Goal: Task Accomplishment & Management: Manage account settings

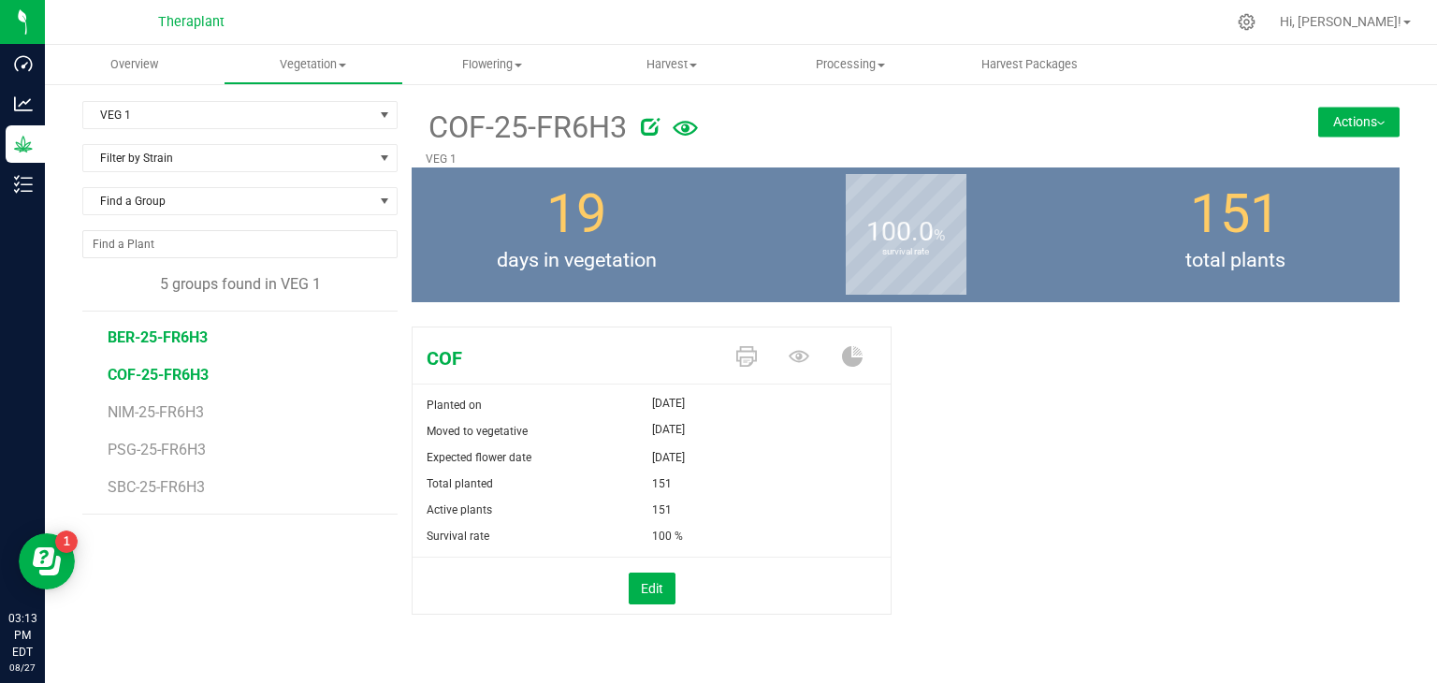
click at [178, 332] on span "BER-25-FR6H3" at bounding box center [158, 337] width 100 height 18
click at [182, 370] on span "COF-25-FR6H3" at bounding box center [158, 375] width 101 height 18
click at [151, 424] on li "PSG-25-FR6H3" at bounding box center [246, 442] width 277 height 37
click at [166, 417] on span "NIM-25-FR6H3" at bounding box center [158, 412] width 101 height 18
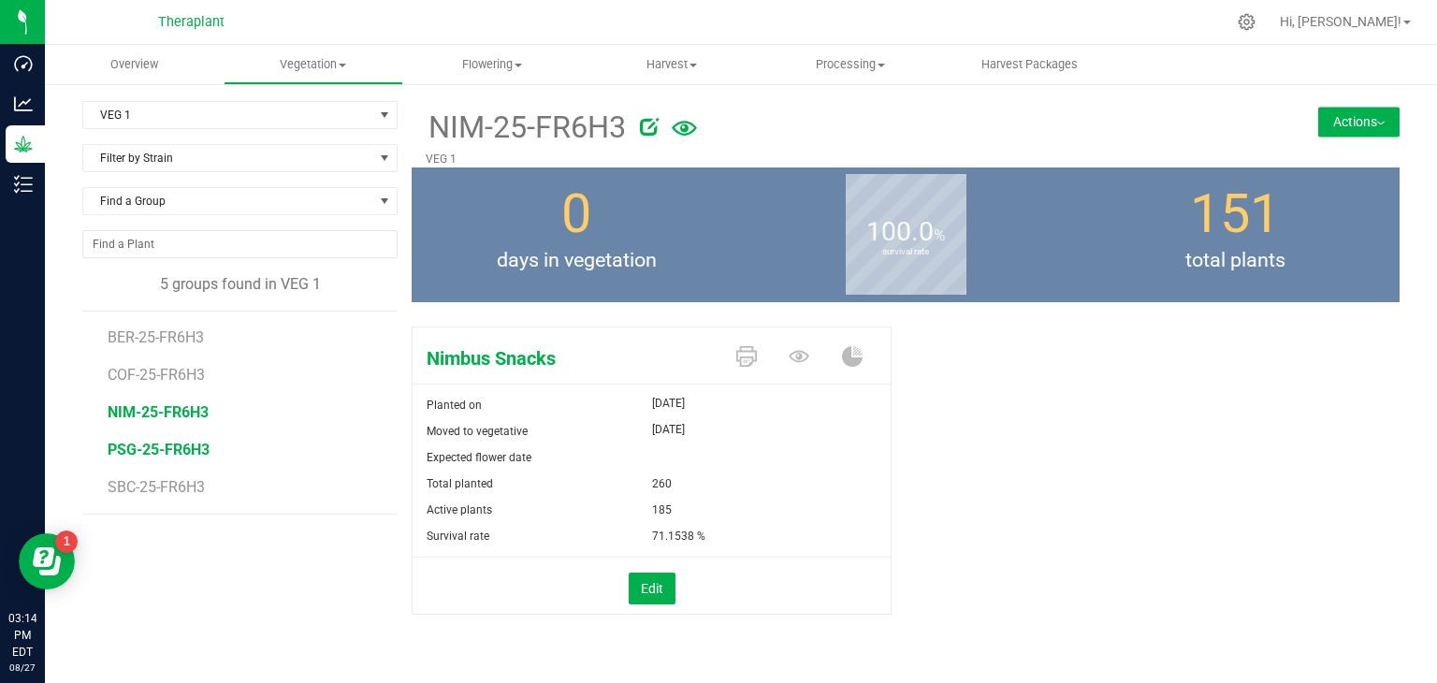
click at [169, 446] on span "PSG-25-FR6H3" at bounding box center [159, 450] width 102 height 18
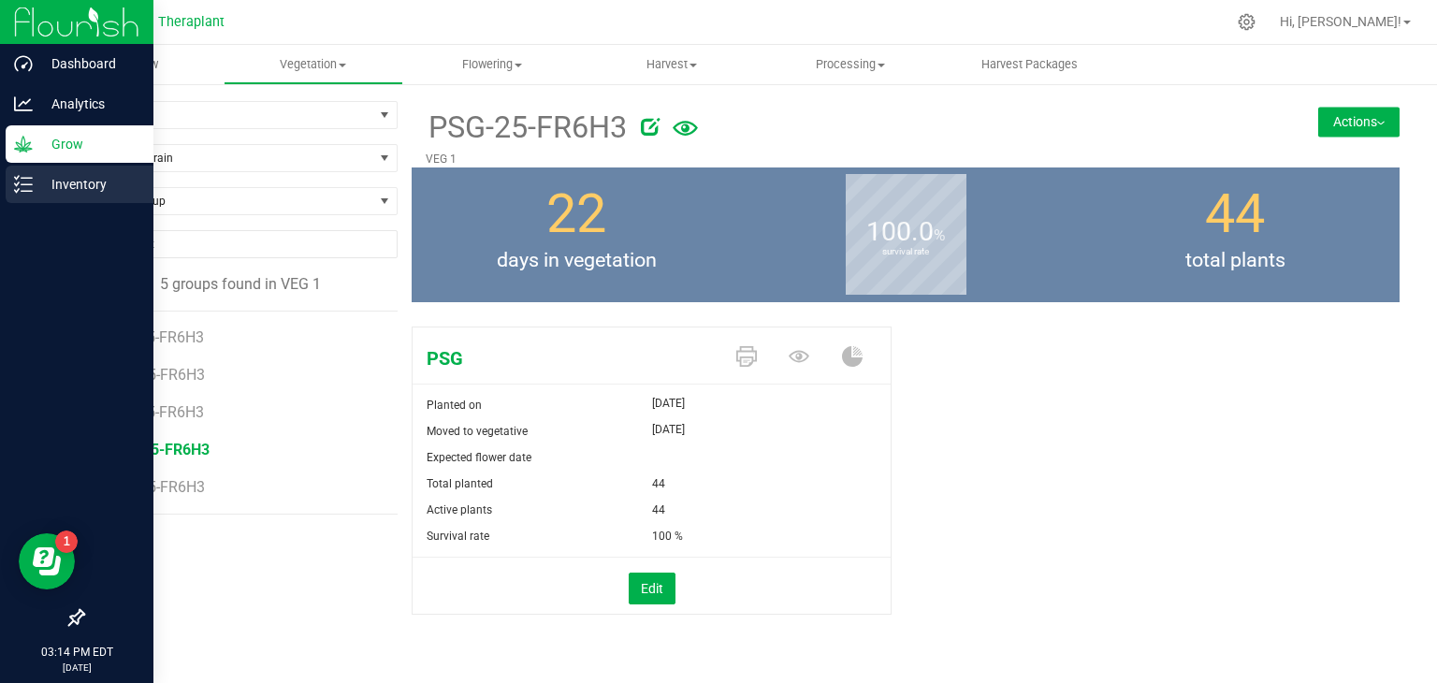
click at [26, 186] on icon at bounding box center [23, 184] width 19 height 19
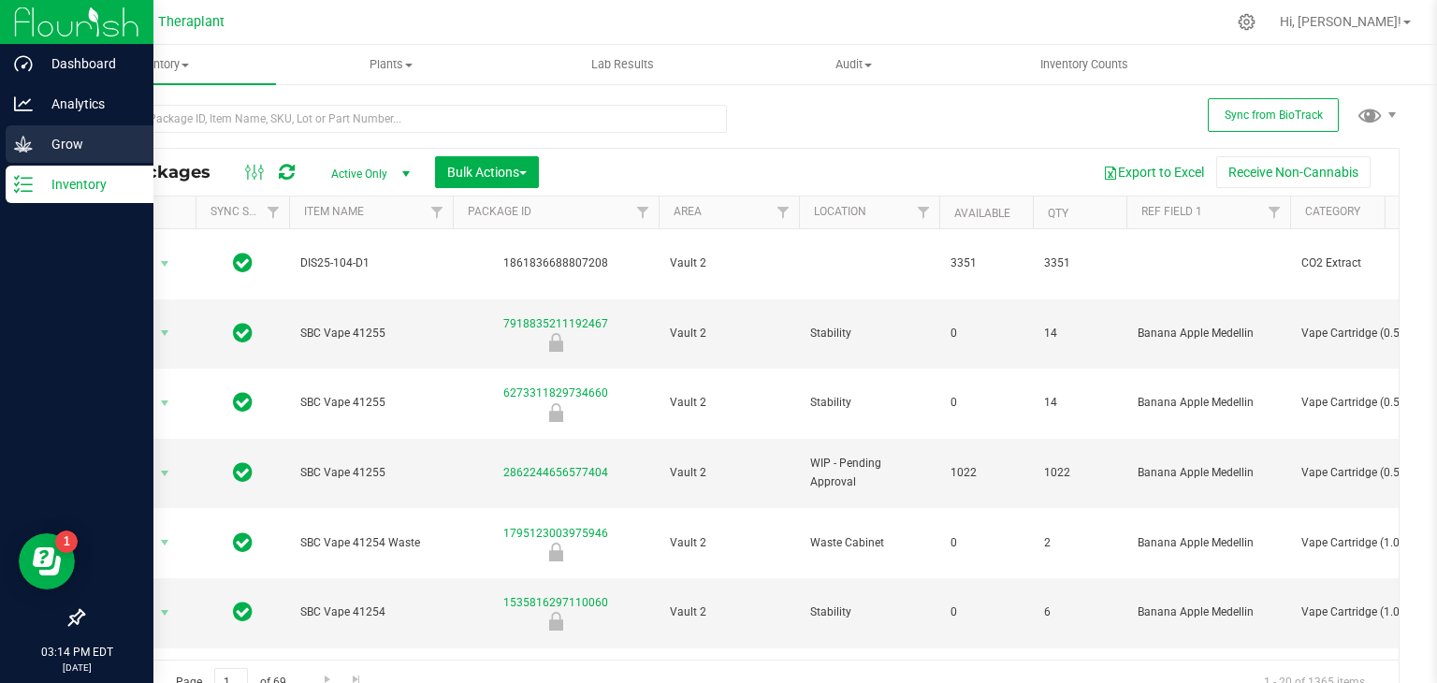
click at [61, 138] on p "Grow" at bounding box center [89, 144] width 112 height 22
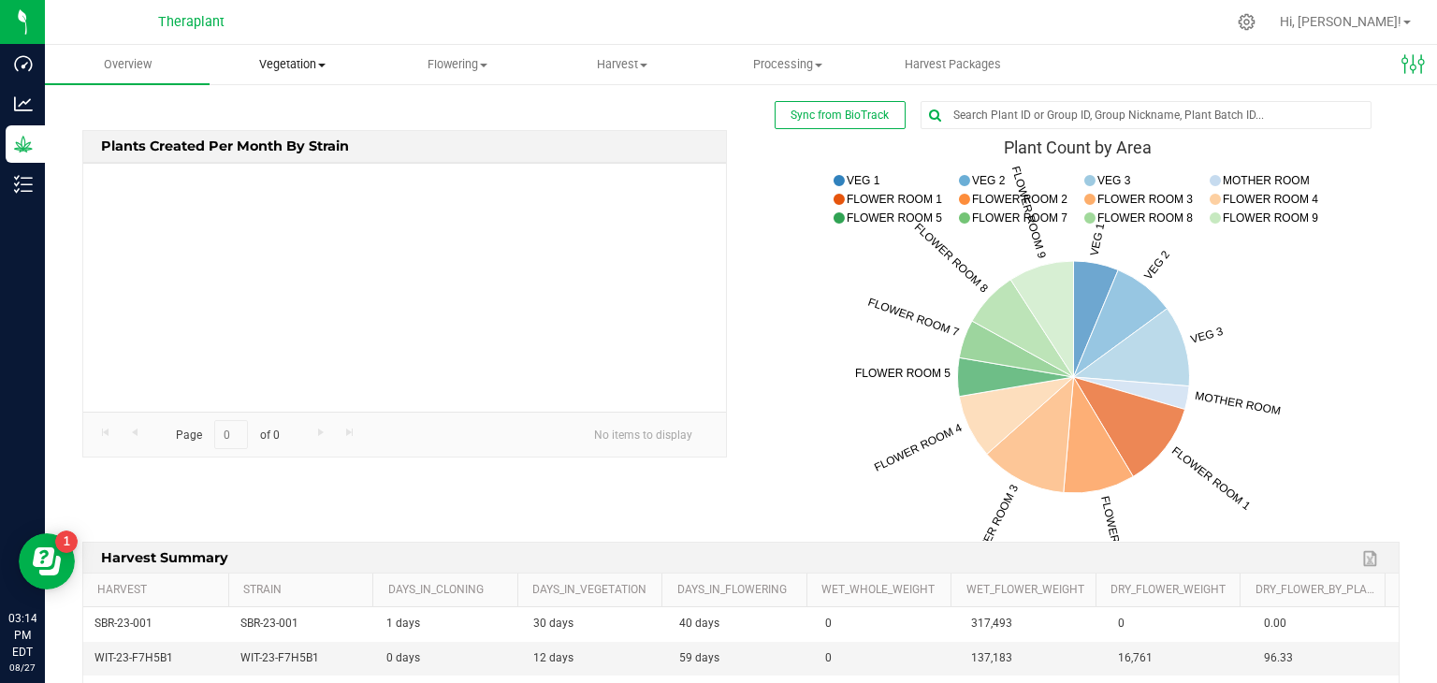
click at [282, 62] on span "Vegetation" at bounding box center [292, 64] width 163 height 17
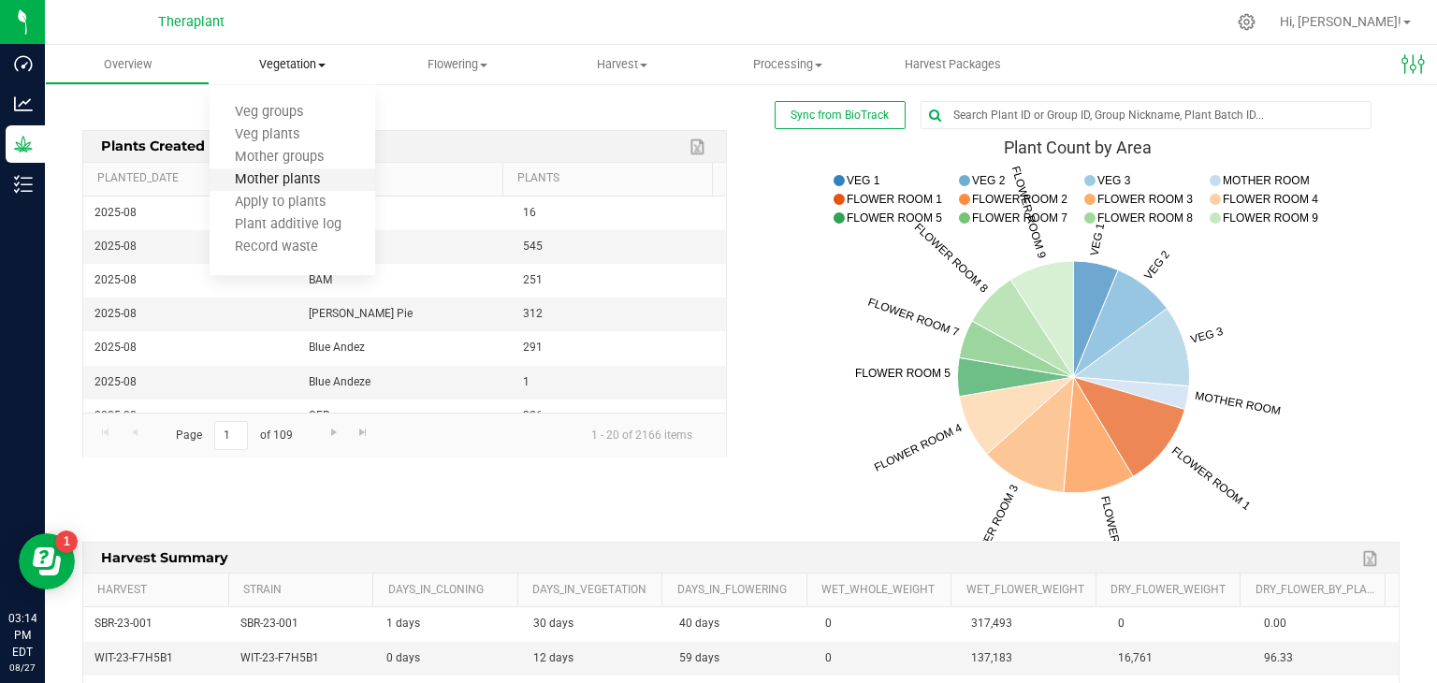
click at [307, 175] on span "Mother plants" at bounding box center [278, 180] width 136 height 16
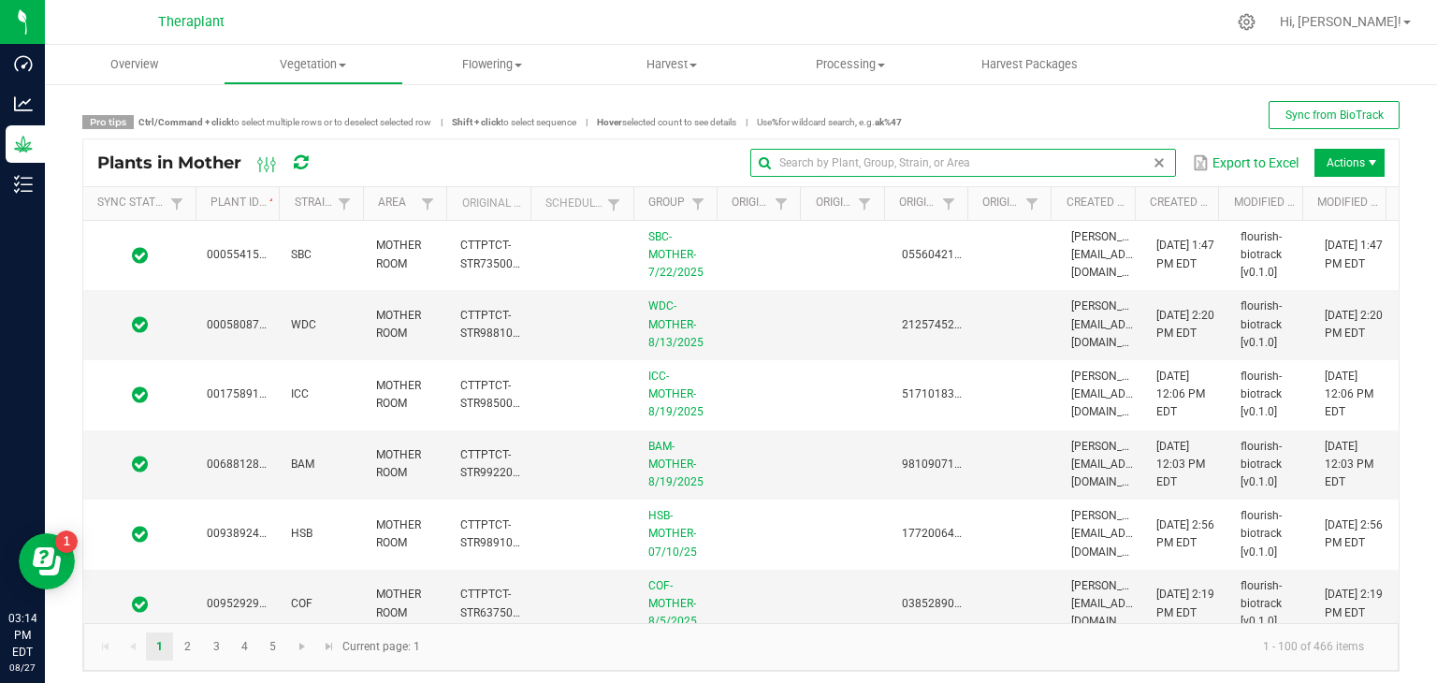
click at [1115, 165] on input "text" at bounding box center [963, 163] width 426 height 28
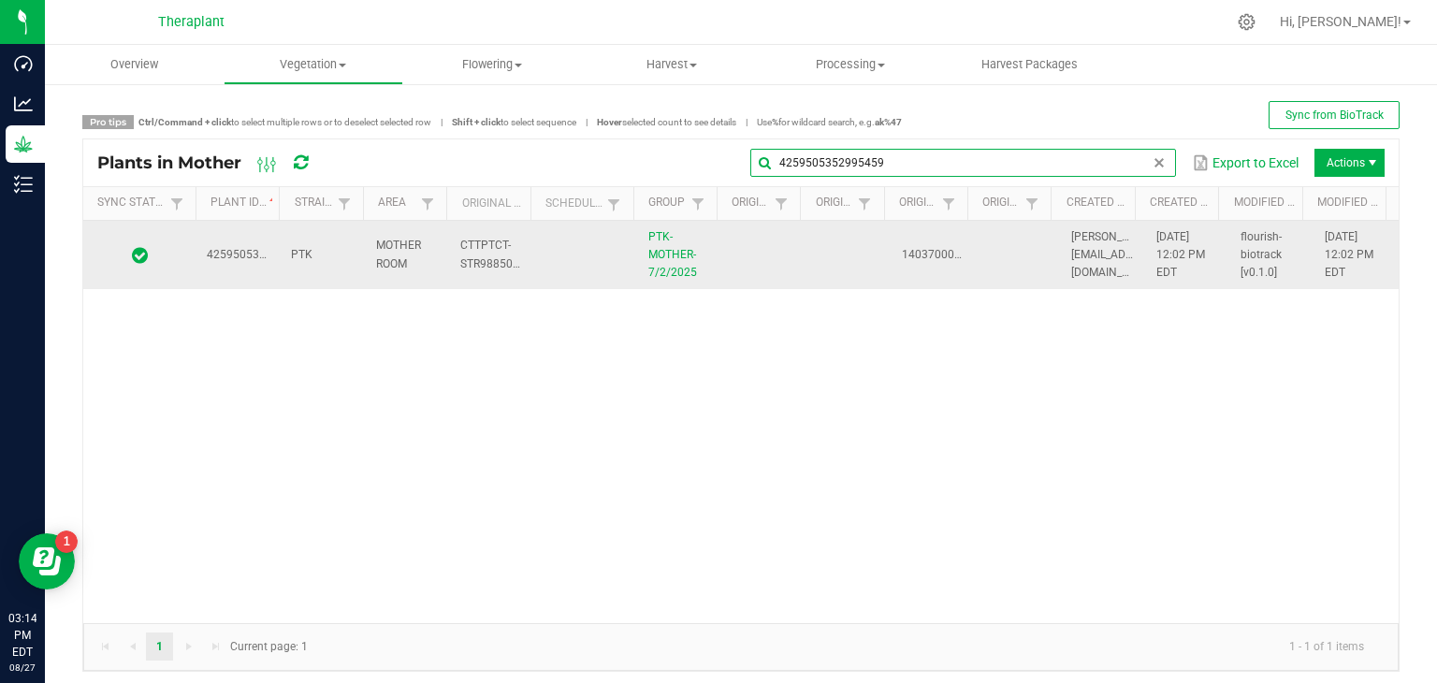
type input "4259505352995459"
click at [744, 274] on td at bounding box center [763, 255] width 84 height 69
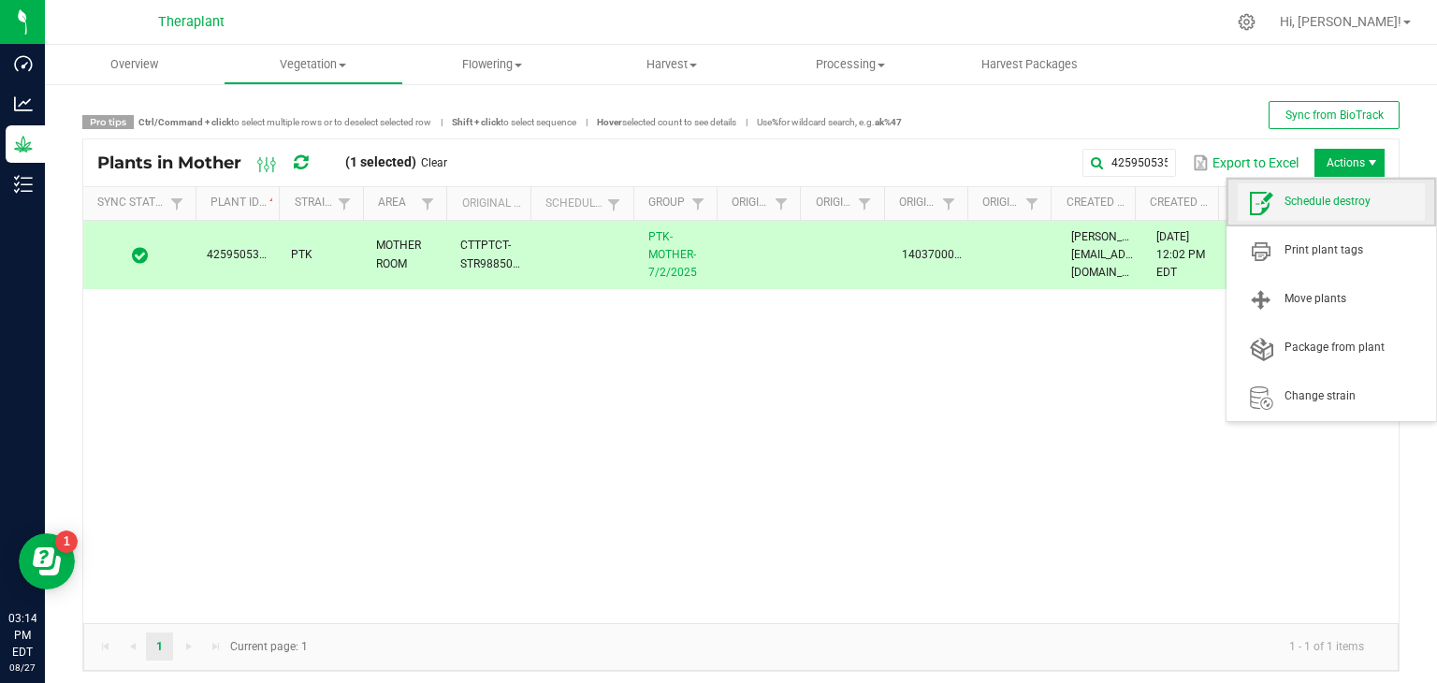
click at [1307, 204] on span "Schedule destroy" at bounding box center [1355, 202] width 140 height 16
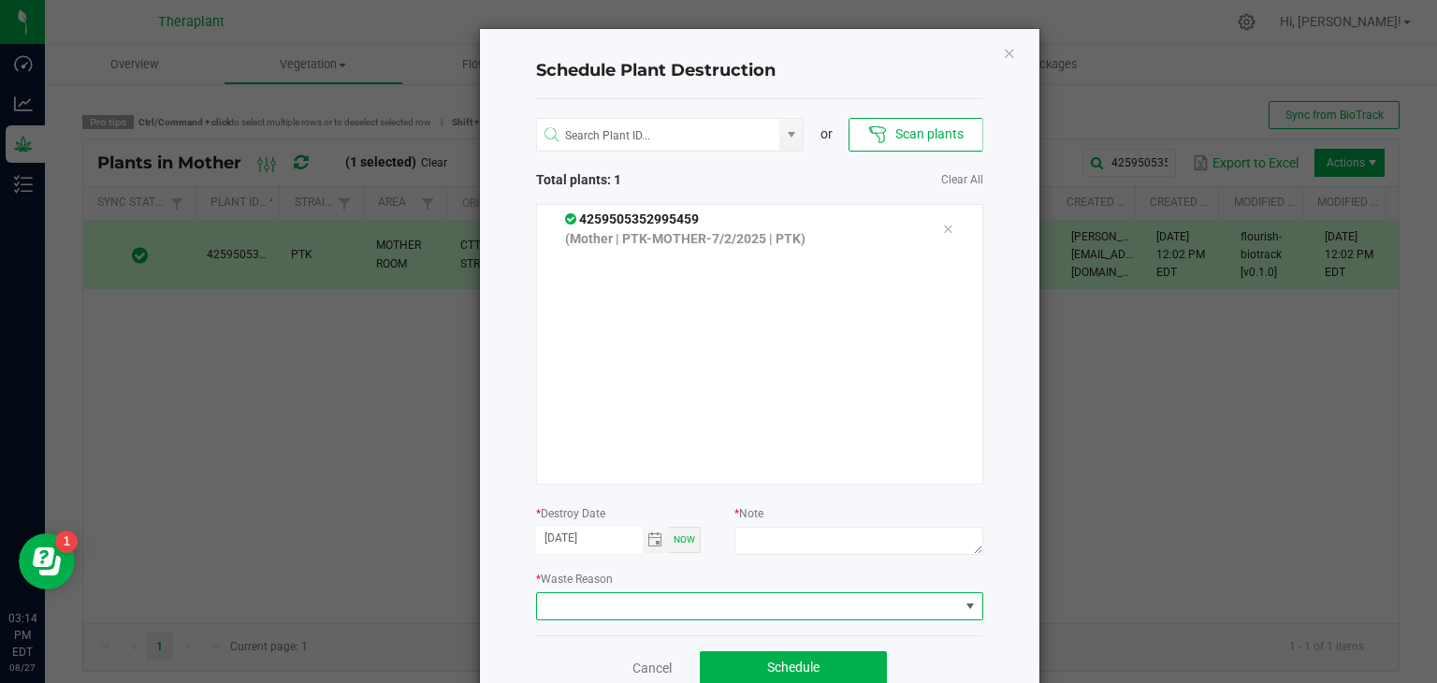
click at [689, 609] on span at bounding box center [748, 606] width 422 height 26
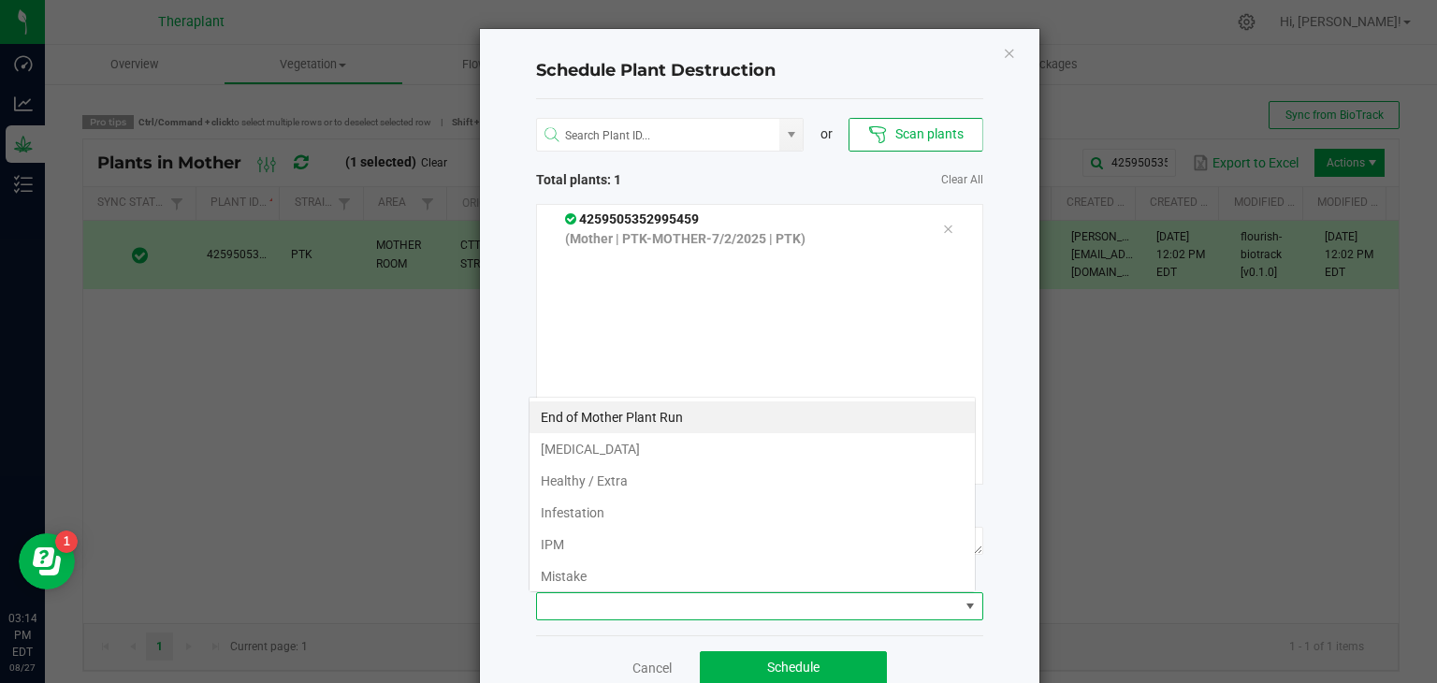
scroll to position [27, 447]
click at [622, 416] on li "End of Mother Plant Run" at bounding box center [752, 417] width 445 height 32
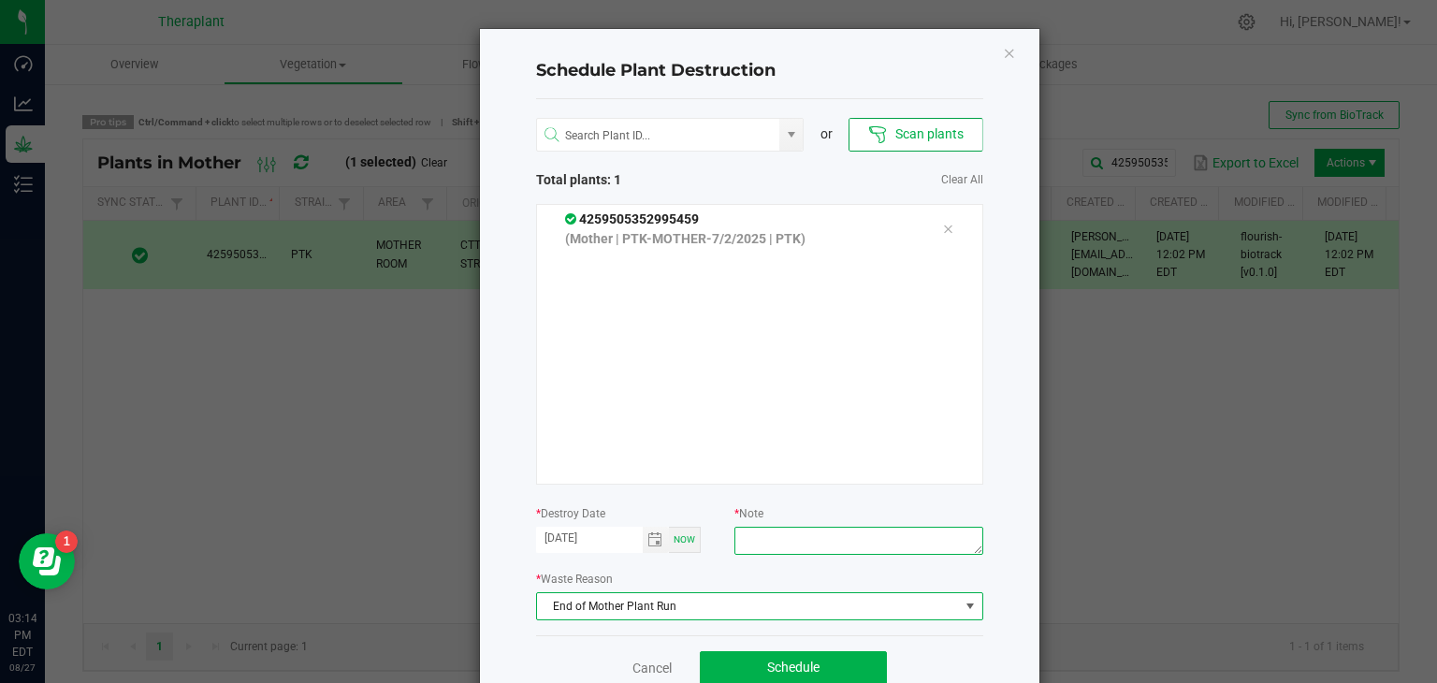
click at [805, 546] on textarea at bounding box center [858, 541] width 248 height 28
type textarea "end of run"
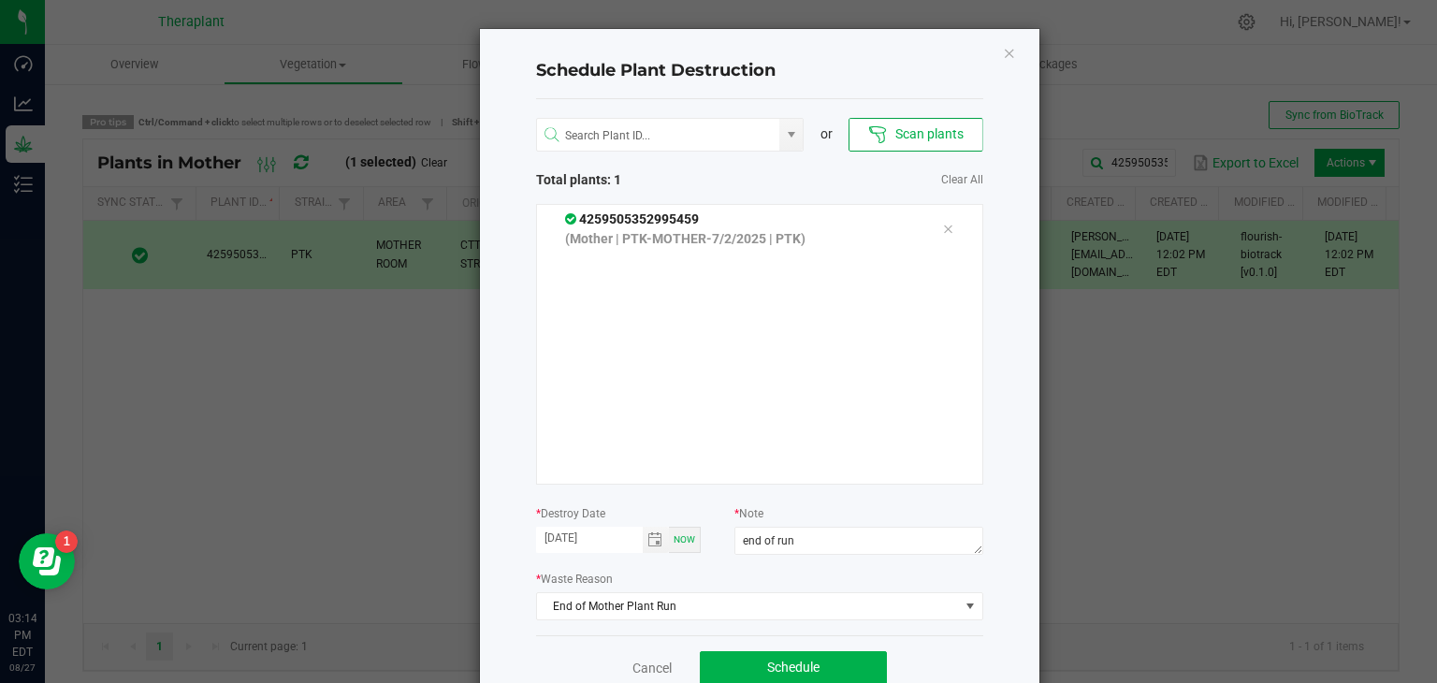
click at [821, 285] on div "4259505352995459 (Mother | PTK-MOTHER-7/2/2025 | PTK)" at bounding box center [759, 344] width 447 height 281
click at [896, 126] on button "Scan plants" at bounding box center [916, 135] width 134 height 34
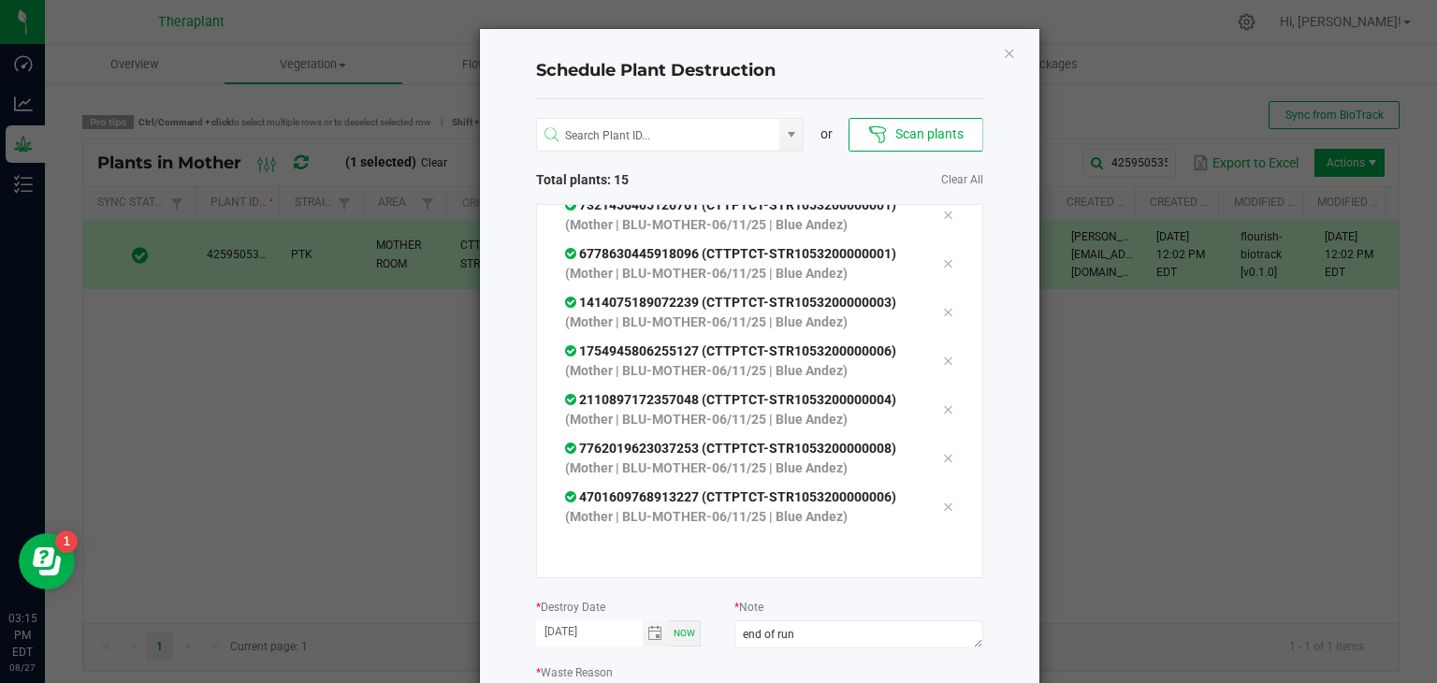
scroll to position [138, 0]
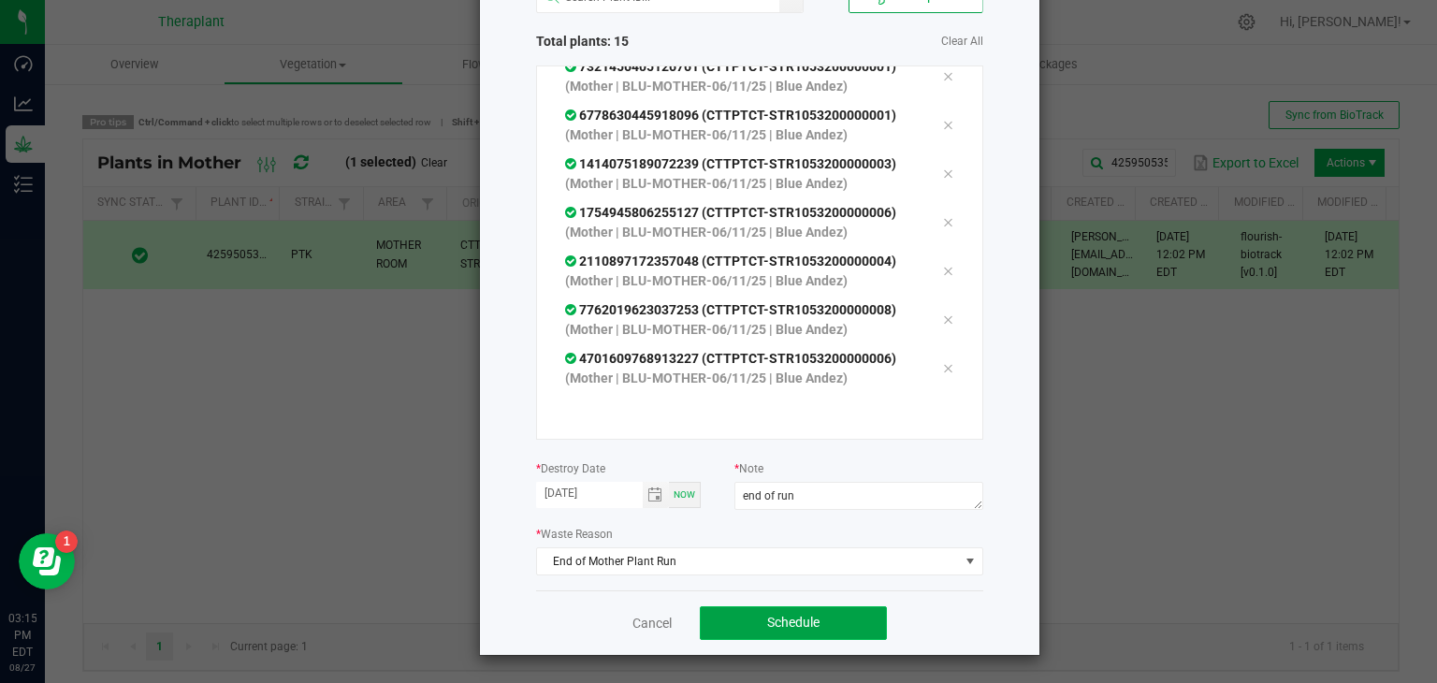
click at [749, 621] on button "Schedule" at bounding box center [793, 623] width 187 height 34
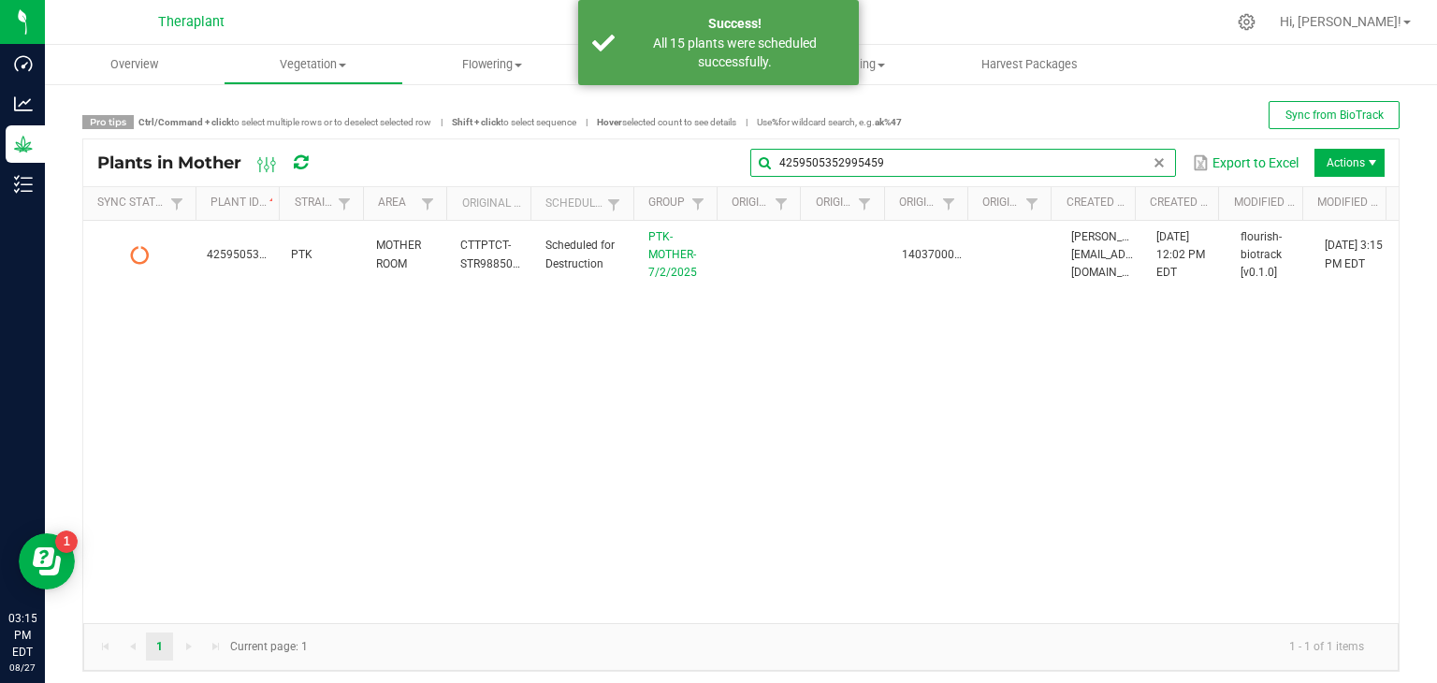
click at [1149, 163] on global-search-input-ngx "4259505352995459" at bounding box center [963, 162] width 426 height 13
click at [1152, 164] on span at bounding box center [1159, 162] width 15 height 15
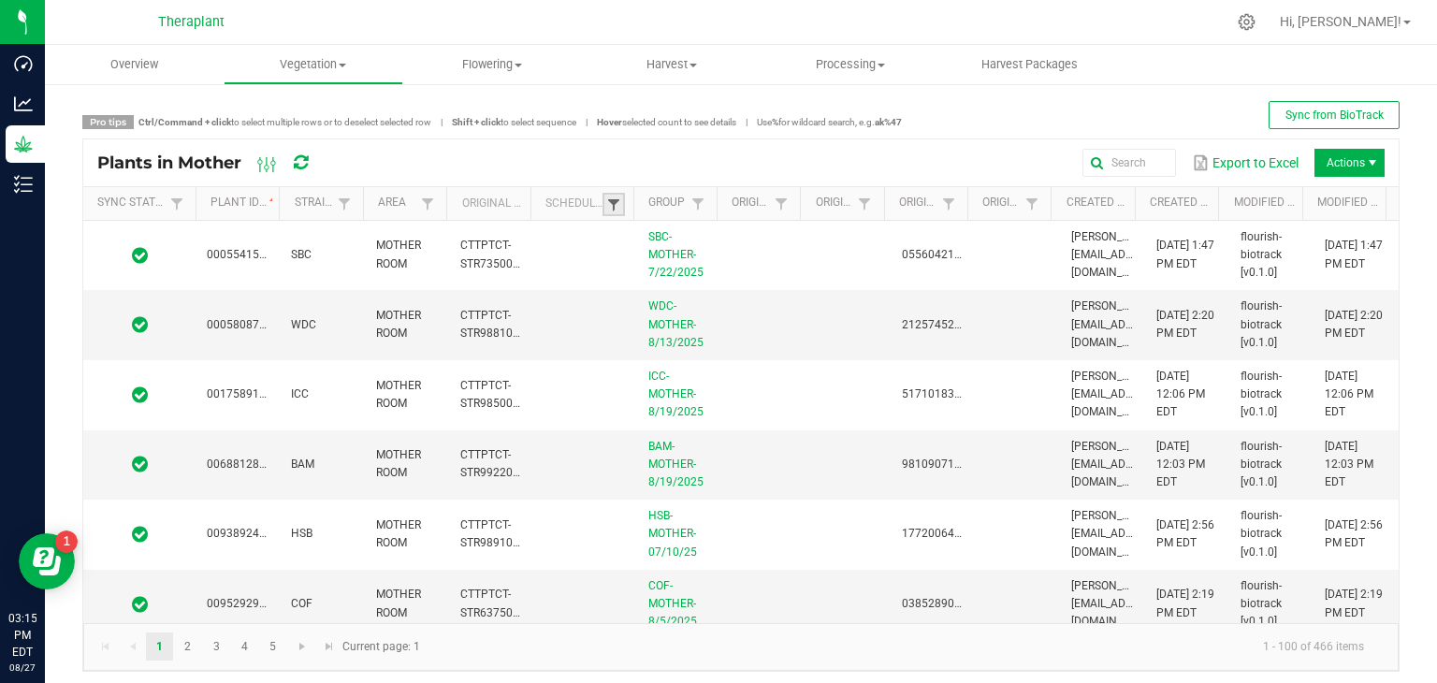
click at [614, 203] on span at bounding box center [613, 204] width 15 height 15
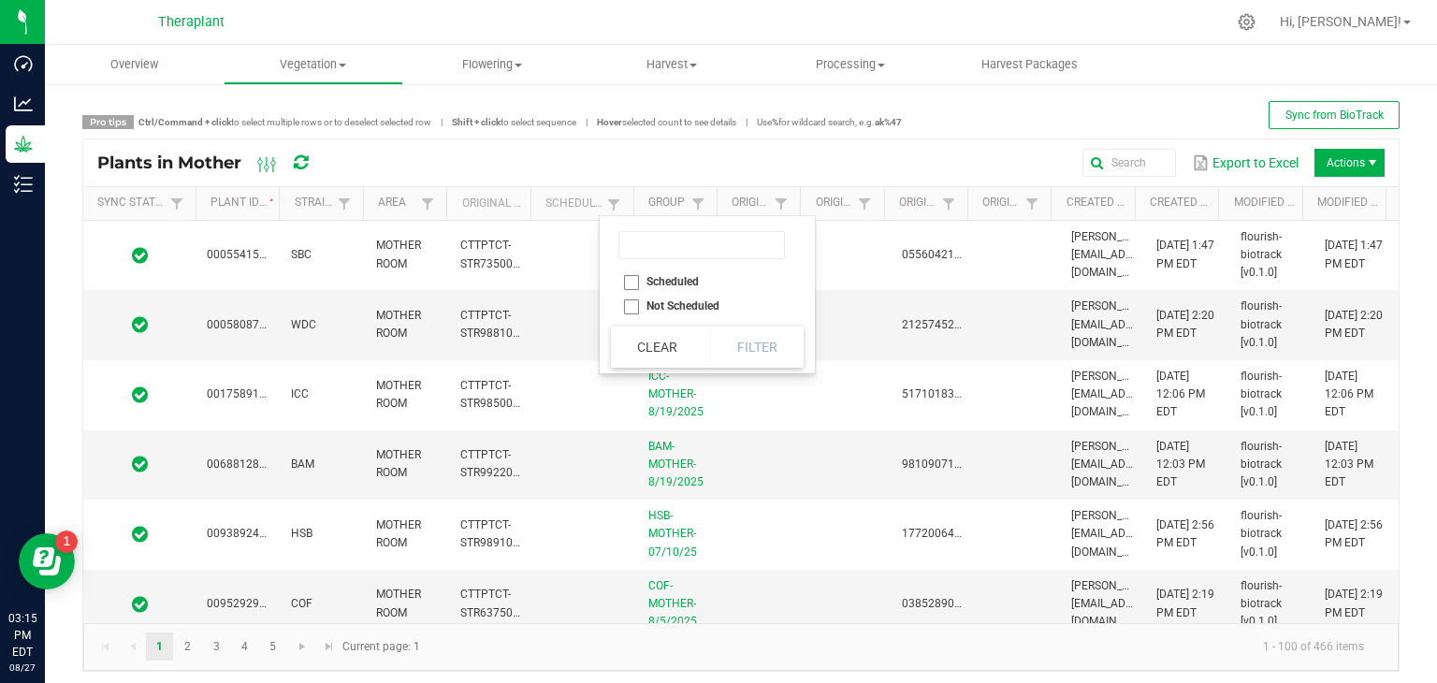
click at [632, 285] on li "Scheduled" at bounding box center [702, 281] width 182 height 24
checkbox input "true"
click at [755, 338] on button "Filter" at bounding box center [757, 347] width 94 height 41
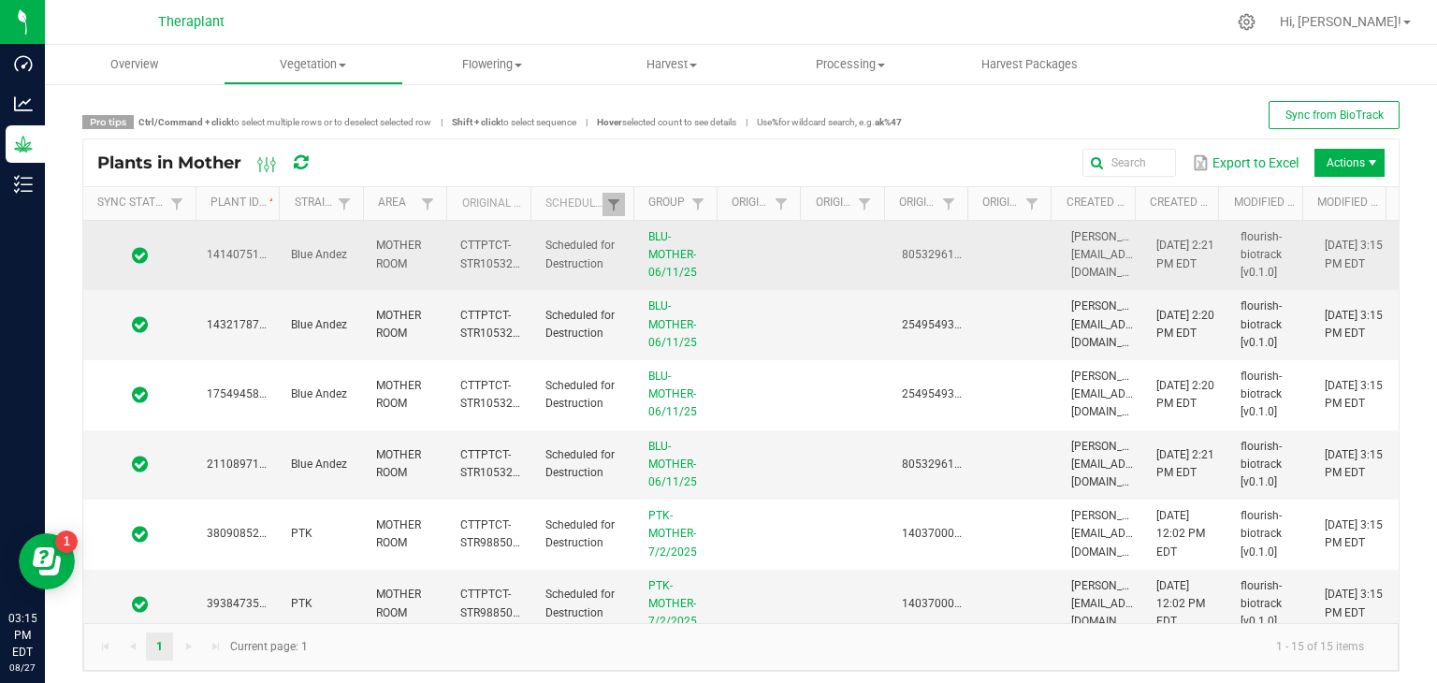
click at [203, 259] on td "1414075189072239" at bounding box center [238, 256] width 84 height 70
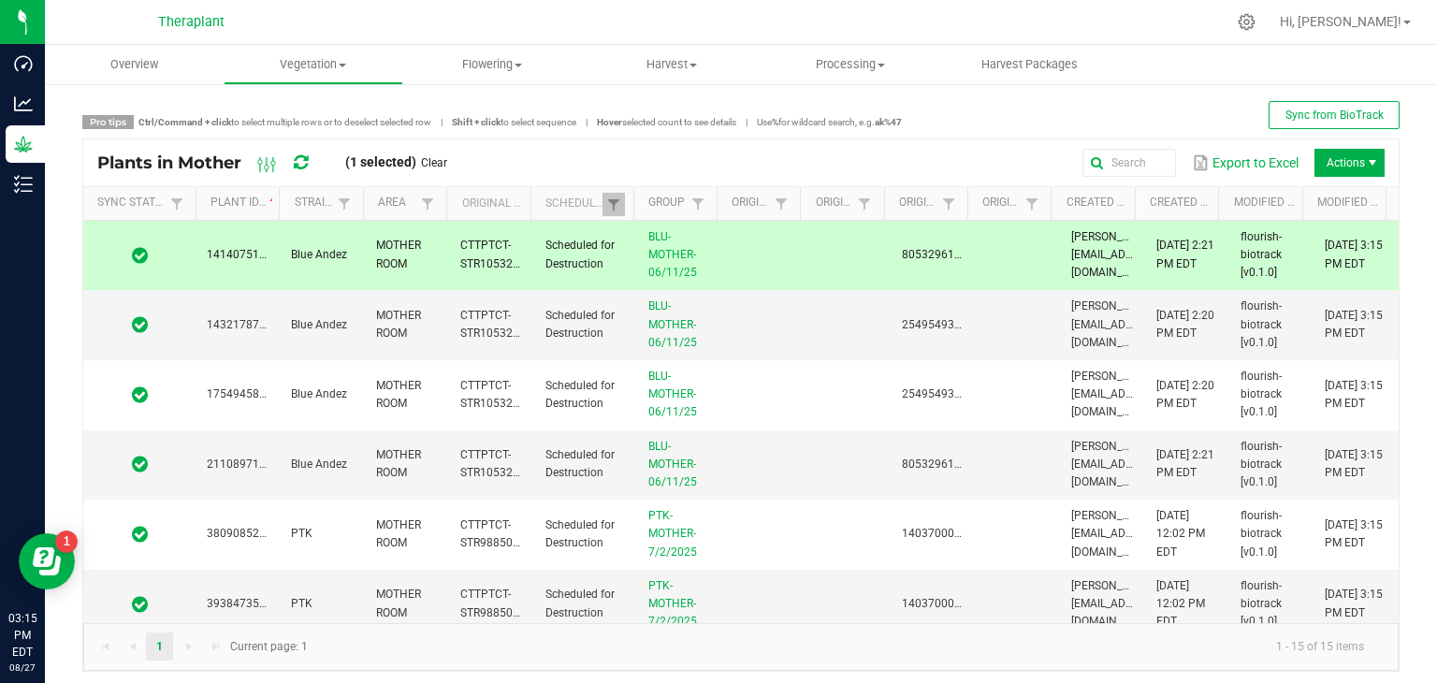
scroll to position [640, 0]
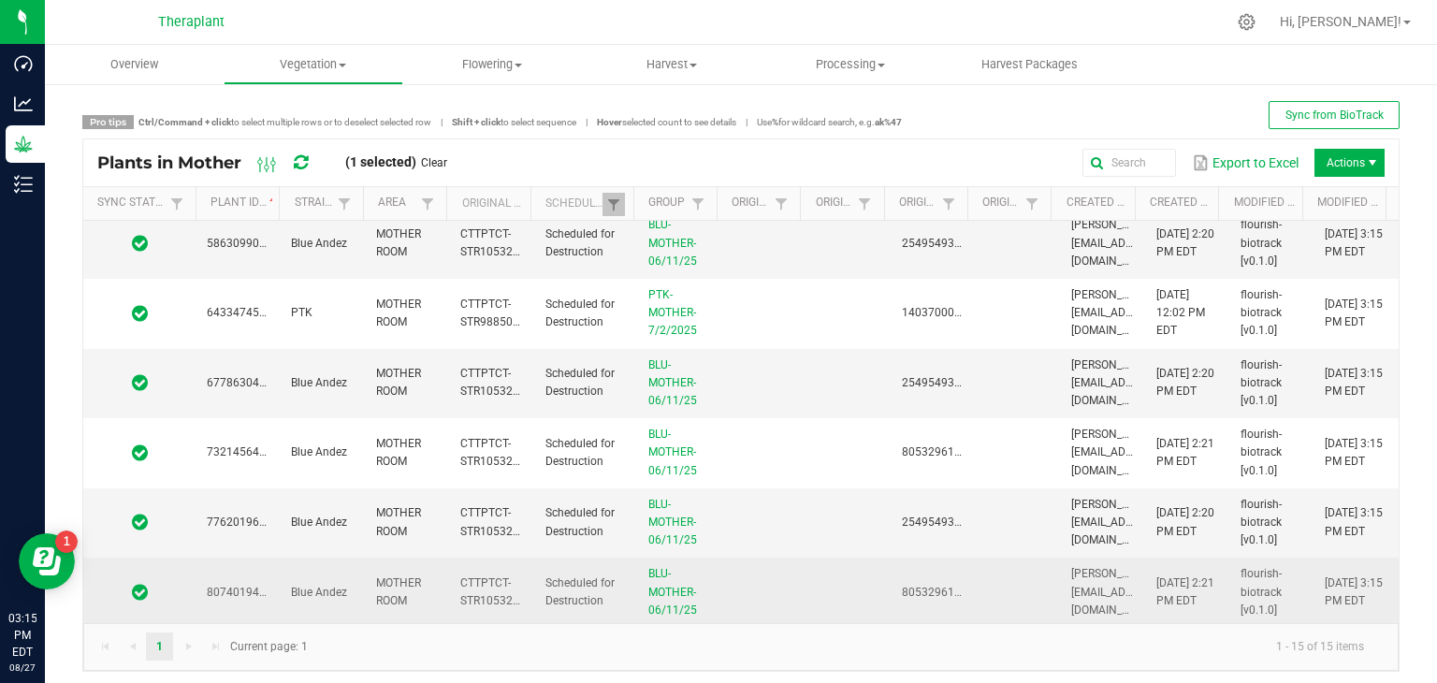
click at [176, 583] on span at bounding box center [139, 592] width 90 height 19
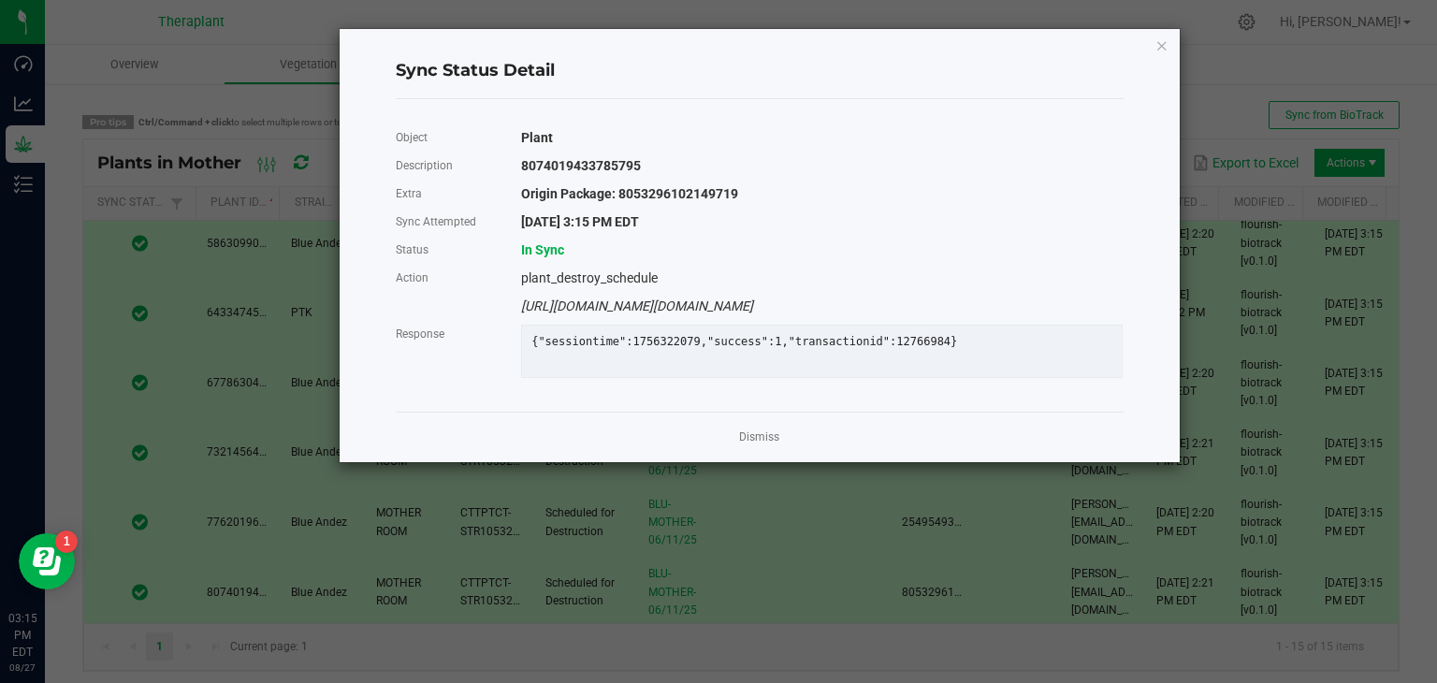
click at [737, 451] on div "Dismiss" at bounding box center [760, 437] width 728 height 51
click at [748, 445] on link "Dismiss" at bounding box center [759, 437] width 40 height 16
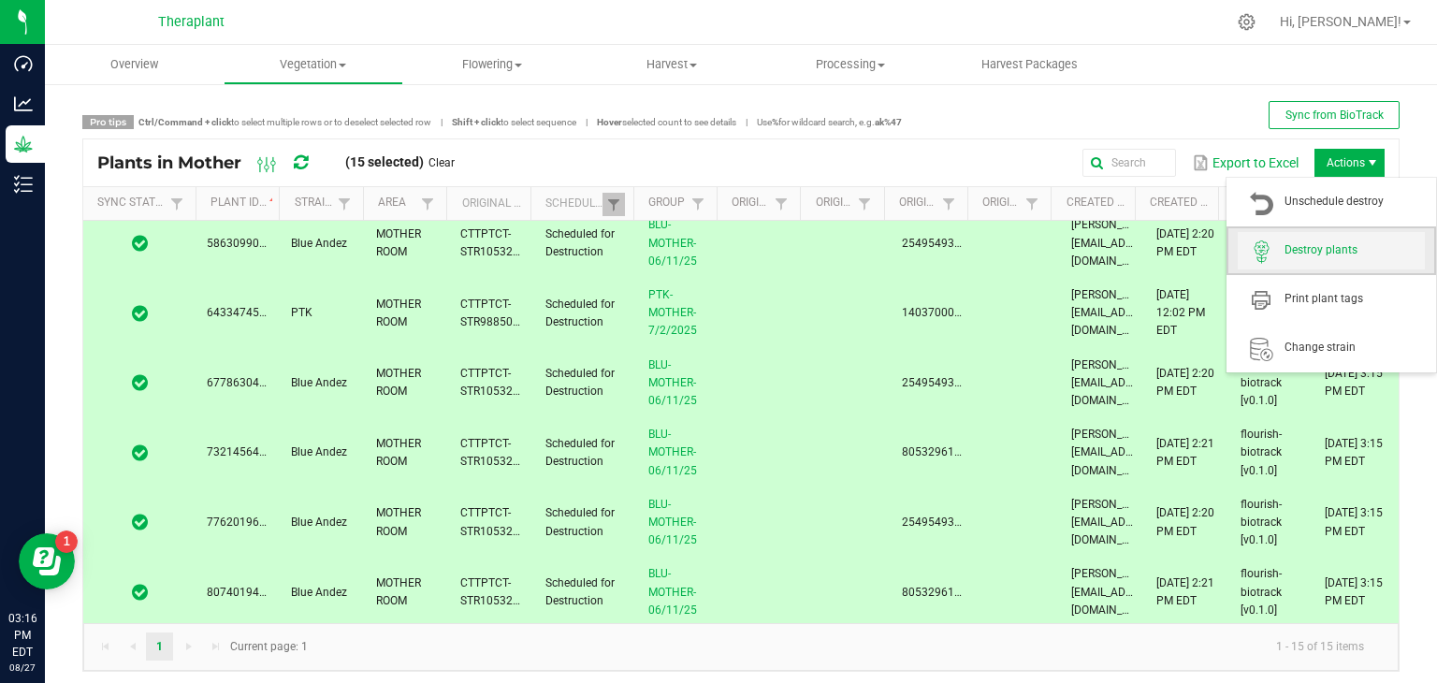
click at [1310, 260] on span "Destroy plants" at bounding box center [1331, 250] width 187 height 37
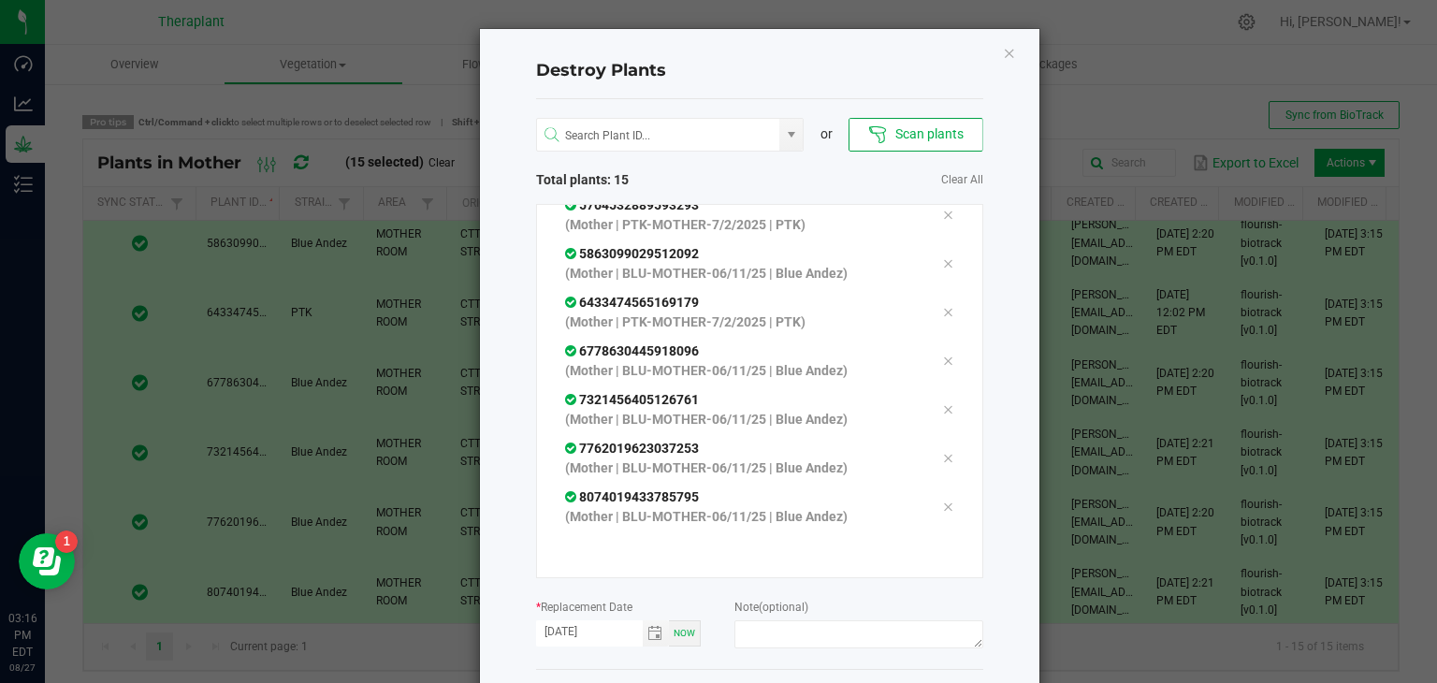
scroll to position [79, 0]
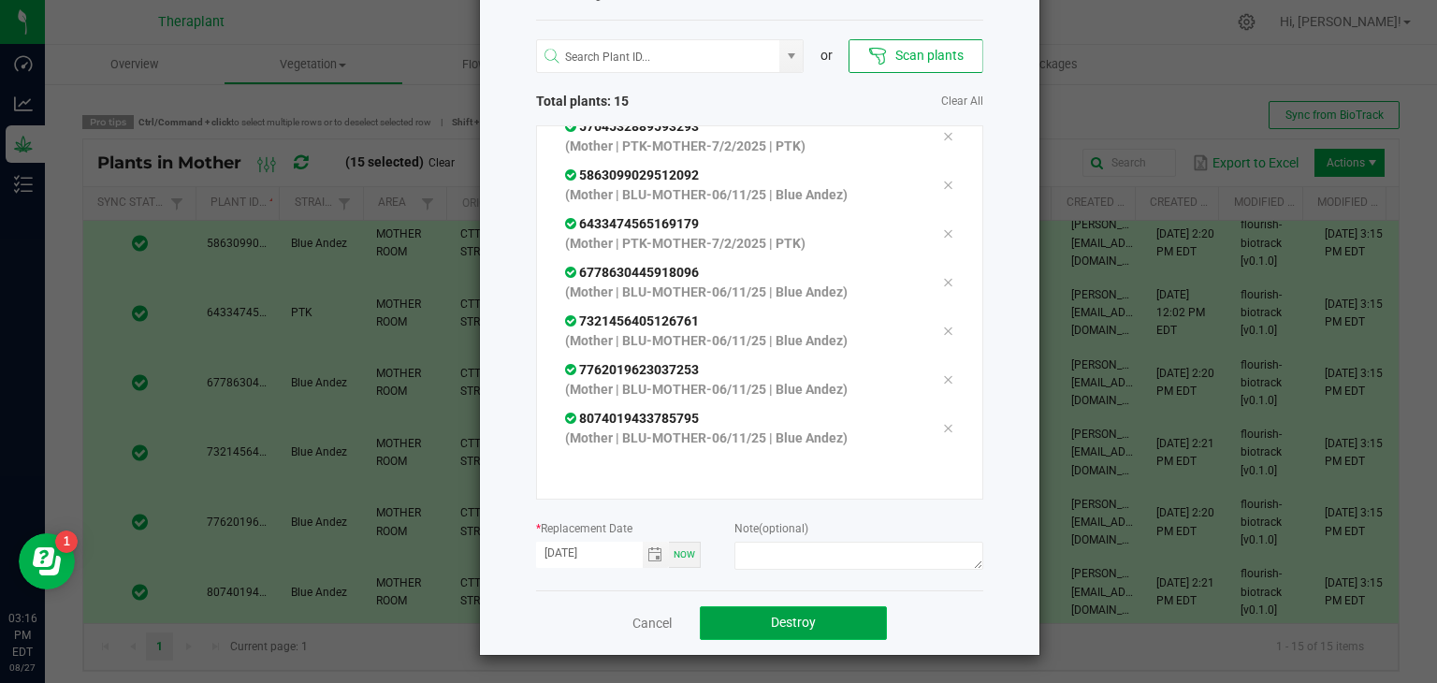
click at [783, 608] on button "Destroy" at bounding box center [793, 623] width 187 height 34
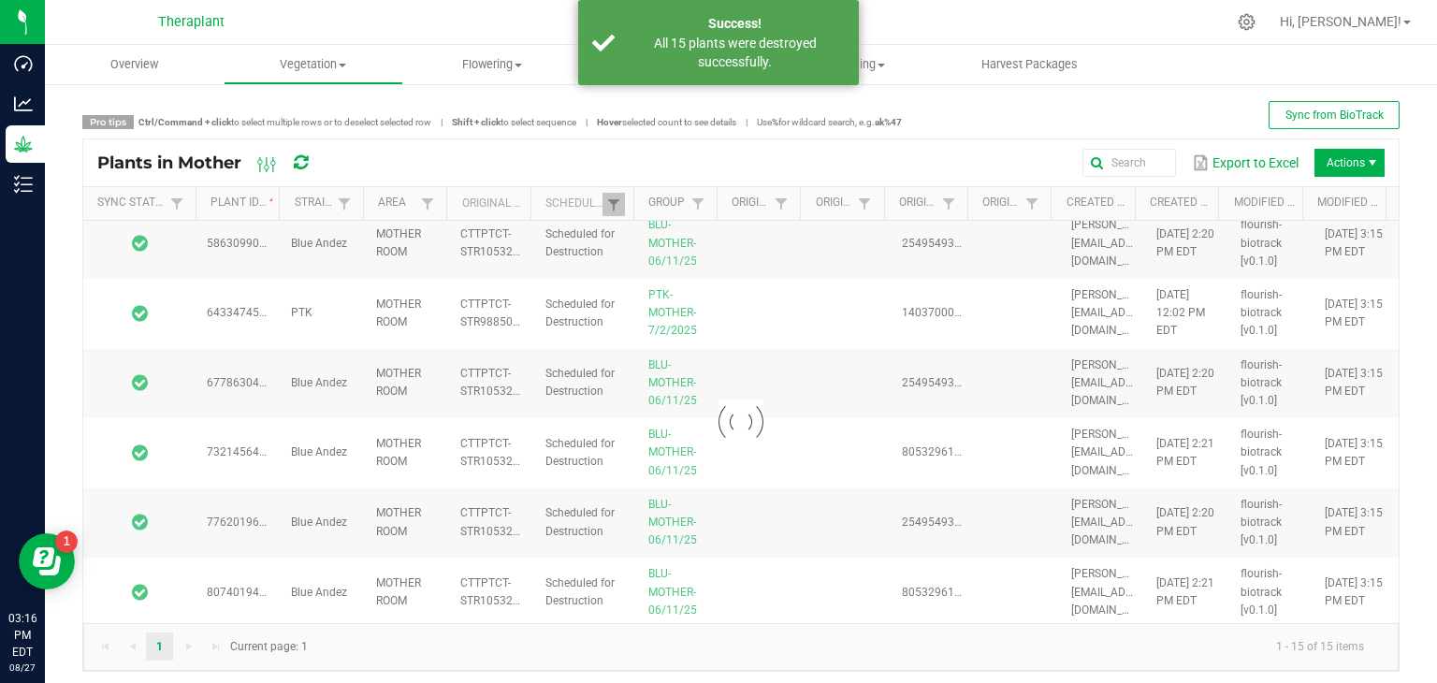
scroll to position [0, 0]
